Goal: Find specific page/section: Find specific page/section

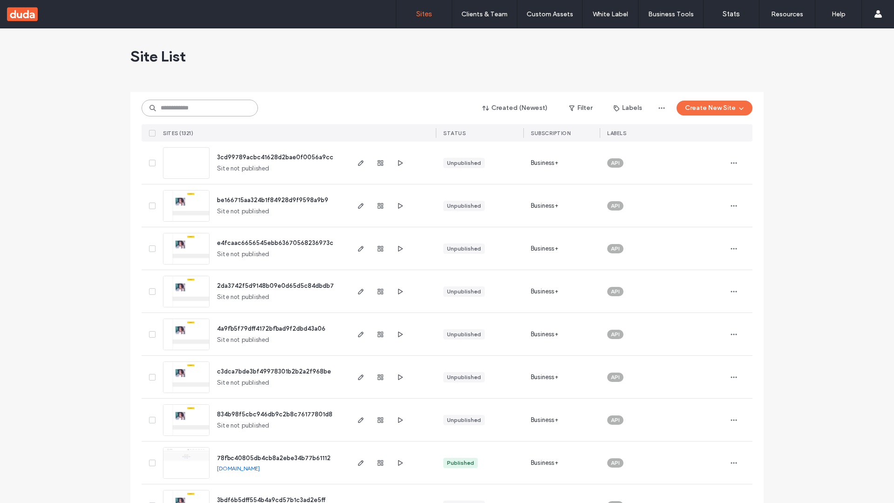
click at [200, 108] on input at bounding box center [200, 108] width 116 height 17
type input "**********"
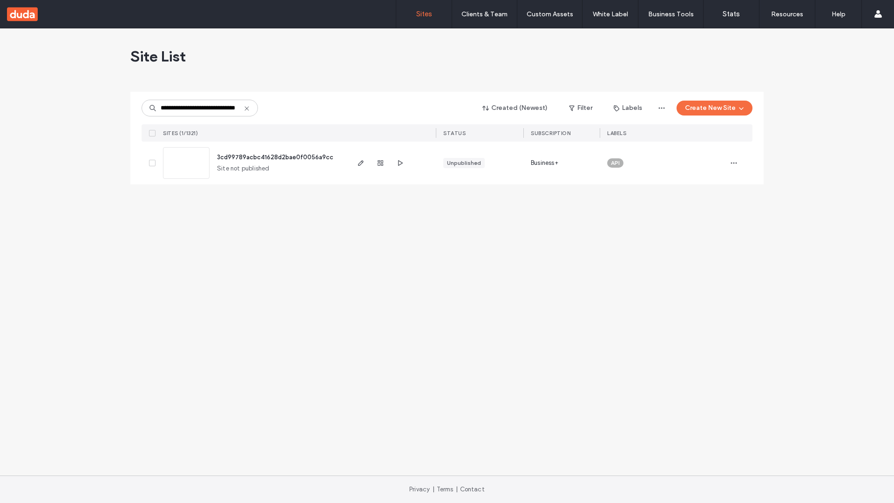
click at [275, 157] on span "3cd99789acbc41628d2bae0f0056a9cc" at bounding box center [275, 157] width 116 height 7
